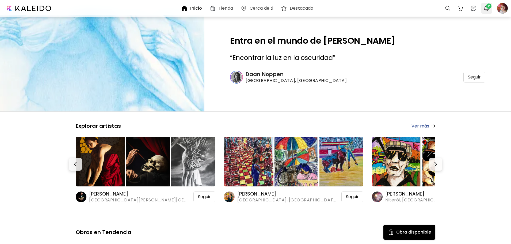
click at [486, 8] on span "2" at bounding box center [488, 5] width 5 height 5
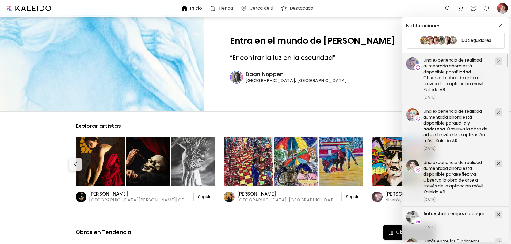
click at [499, 6] on div "Notificaciones 100 Seguidores ¡Estás entre los 6 primeros reconocimientos de [P…" at bounding box center [255, 122] width 511 height 244
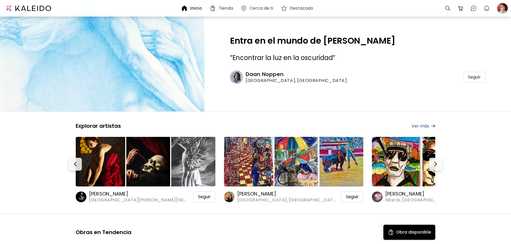
click at [499, 6] on div at bounding box center [502, 8] width 12 height 12
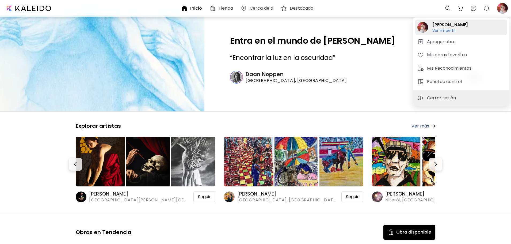
click at [454, 31] on h6 "Ver mi perfil" at bounding box center [450, 30] width 36 height 5
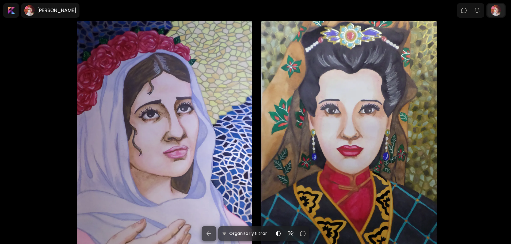
click at [501, 12] on div at bounding box center [495, 10] width 17 height 12
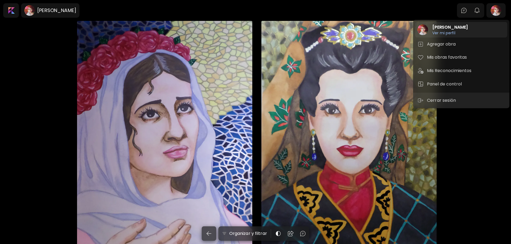
click at [452, 32] on h6 "Ver mi perfil" at bounding box center [450, 32] width 36 height 5
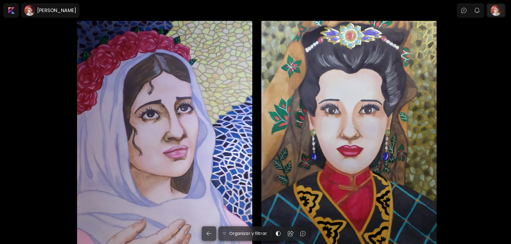
click at [500, 14] on div at bounding box center [495, 10] width 17 height 12
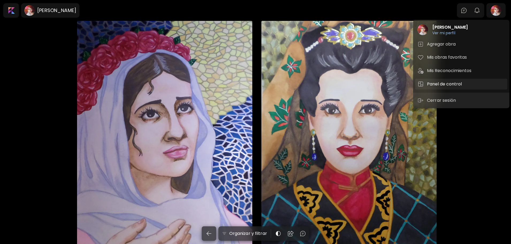
click at [434, 82] on h5 "Panel de control" at bounding box center [445, 84] width 36 height 6
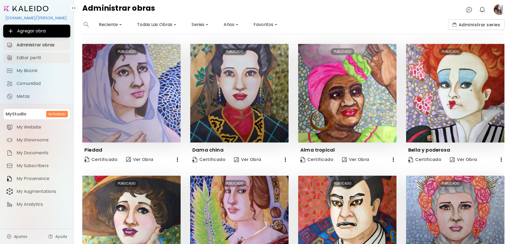
click at [32, 59] on span "Editar perfil" at bounding box center [42, 57] width 51 height 5
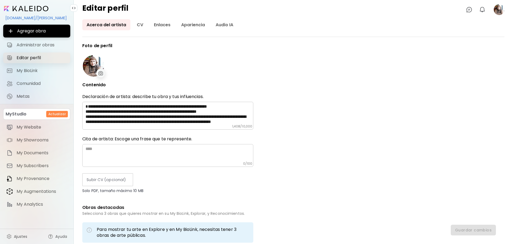
type input "*********"
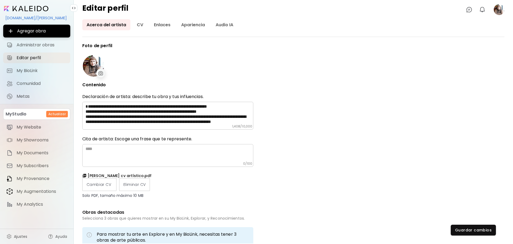
type input "**********"
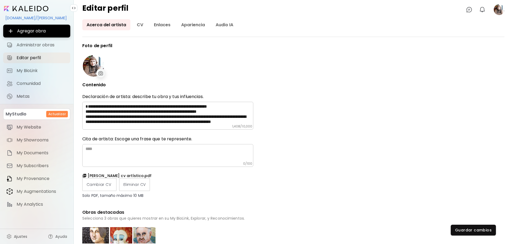
click at [101, 73] on img at bounding box center [101, 73] width 5 height 4
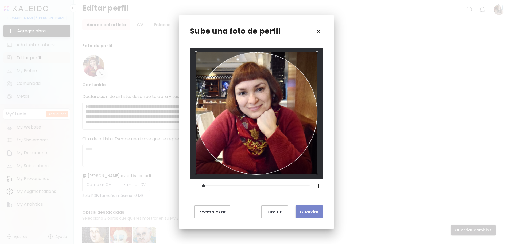
click at [306, 211] on span "Guardar" at bounding box center [309, 212] width 19 height 6
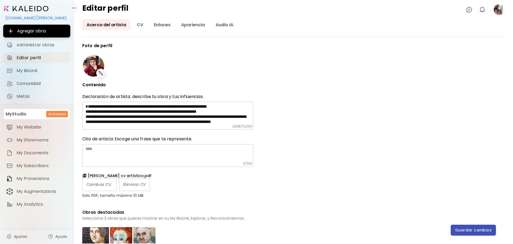
click at [462, 229] on span "Guardar cambios" at bounding box center [473, 230] width 37 height 6
click at [17, 9] on input "image" at bounding box center [26, 8] width 44 height 5
